Goal: Task Accomplishment & Management: Use online tool/utility

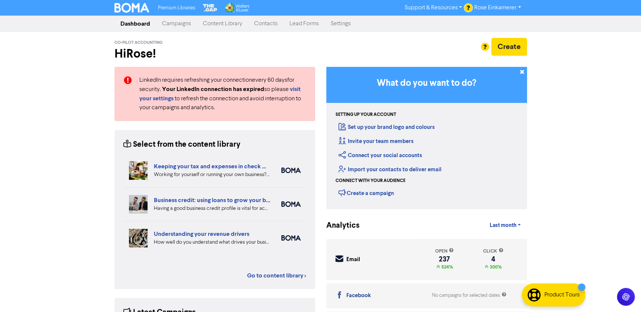
click at [182, 27] on link "Campaigns" at bounding box center [176, 23] width 41 height 15
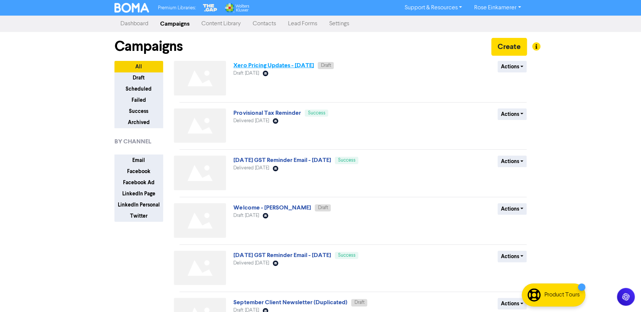
click at [264, 66] on link "Xero Pricing Updates - [DATE]" at bounding box center [273, 65] width 80 height 7
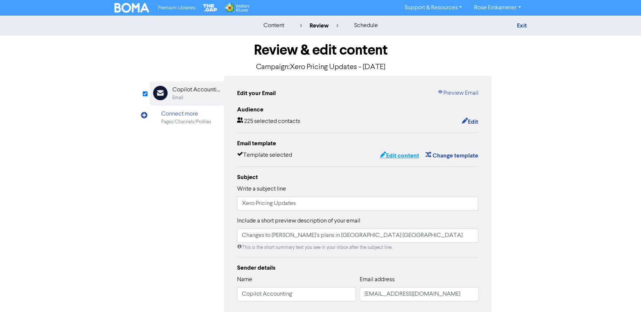
click at [407, 155] on button "Edit content" at bounding box center [400, 156] width 40 height 10
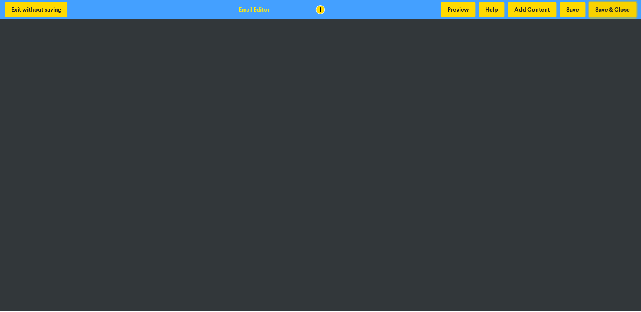
click at [600, 11] on button "Save & Close" at bounding box center [612, 10] width 47 height 16
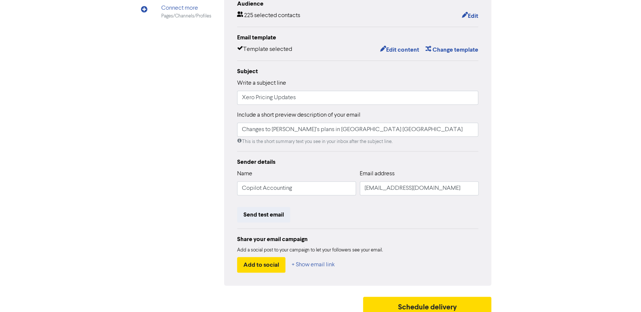
scroll to position [112, 0]
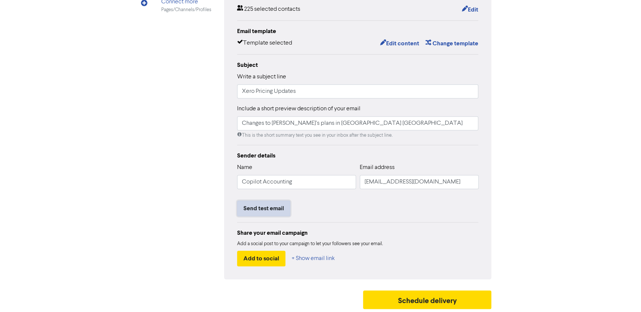
click at [268, 206] on button "Send test email" at bounding box center [263, 209] width 53 height 16
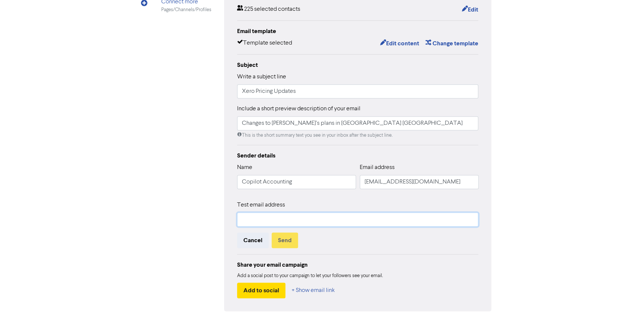
click at [268, 214] on input "text" at bounding box center [358, 220] width 242 height 14
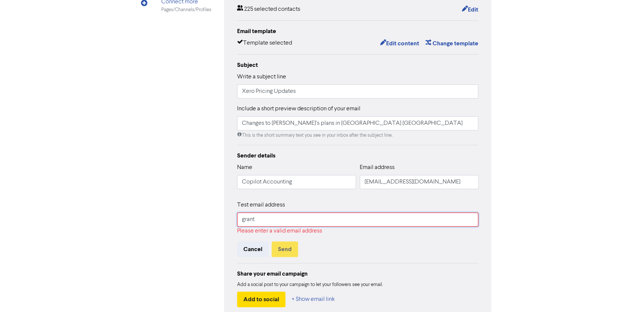
type input "[EMAIL_ADDRESS][DOMAIN_NAME]"
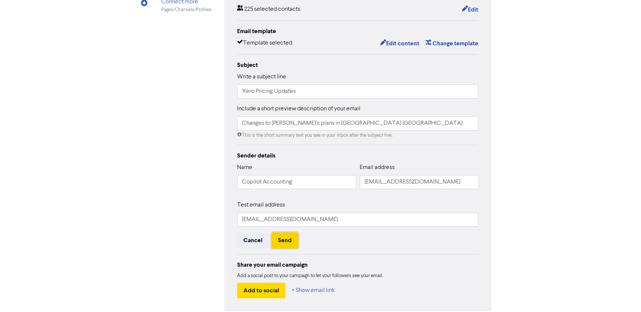
click at [288, 238] on button "Send" at bounding box center [285, 241] width 26 height 16
